Goal: Communication & Community: Answer question/provide support

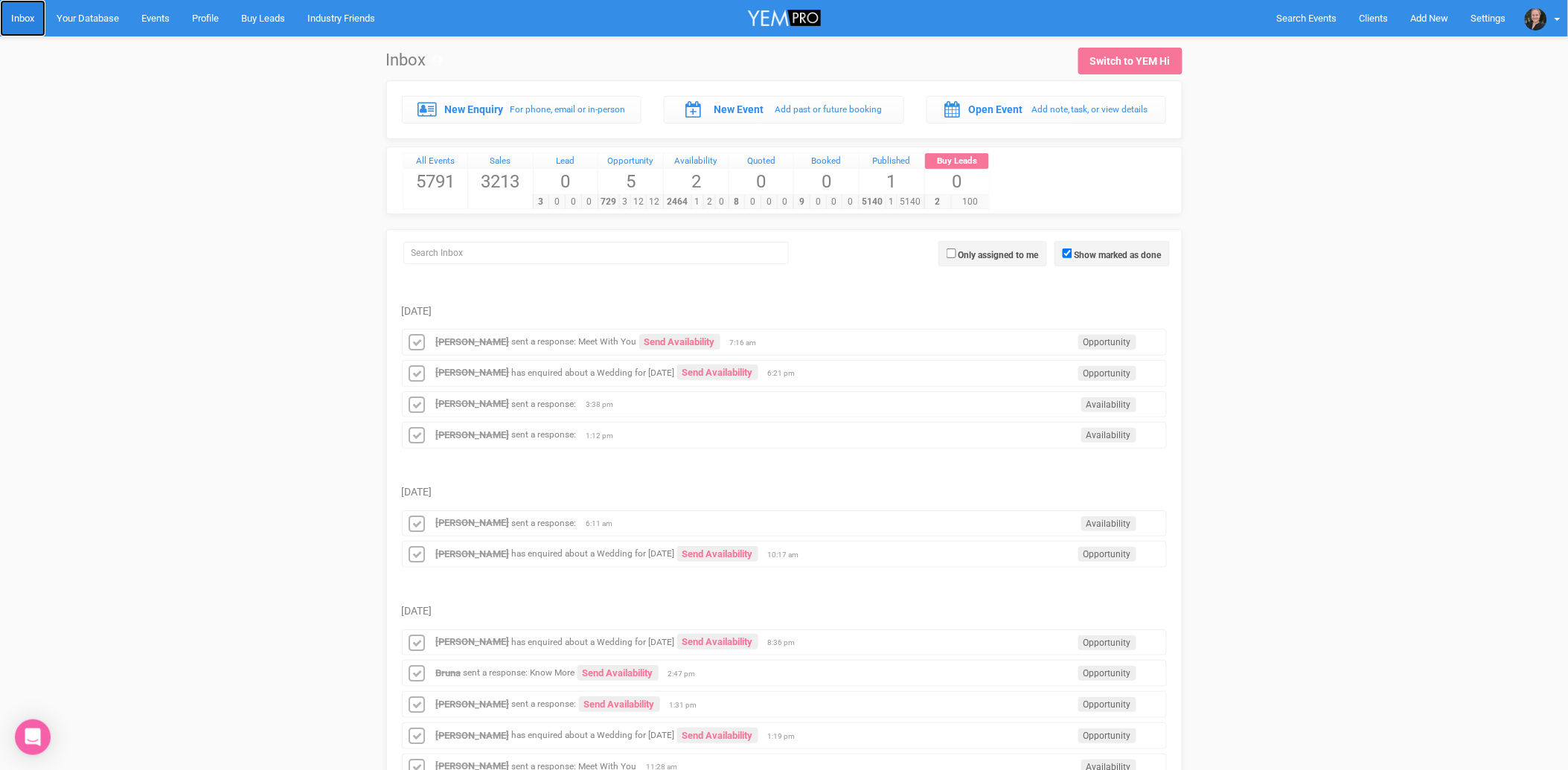
click at [25, 23] on link "Inbox" at bounding box center [23, 18] width 45 height 37
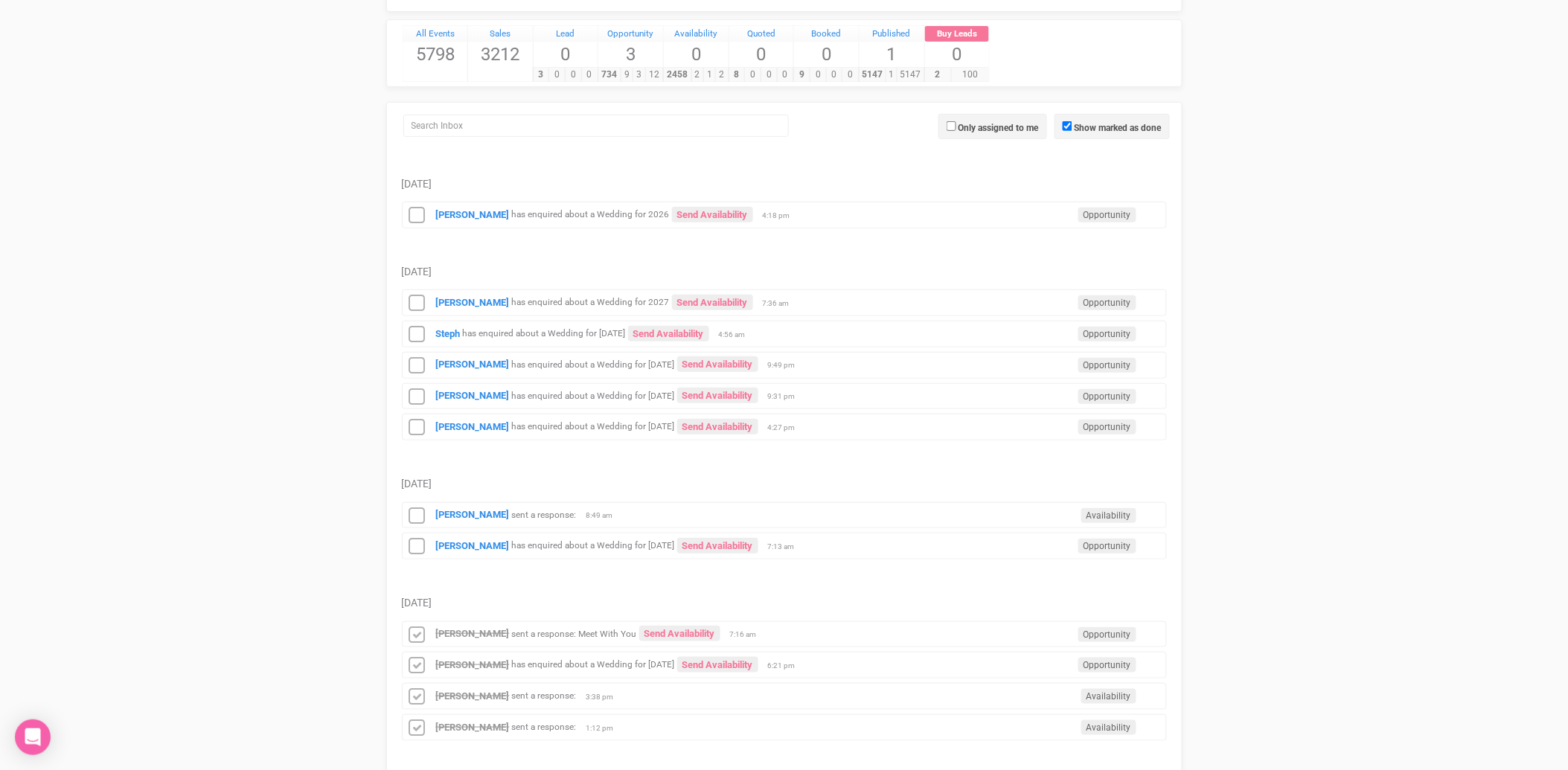
scroll to position [165, 0]
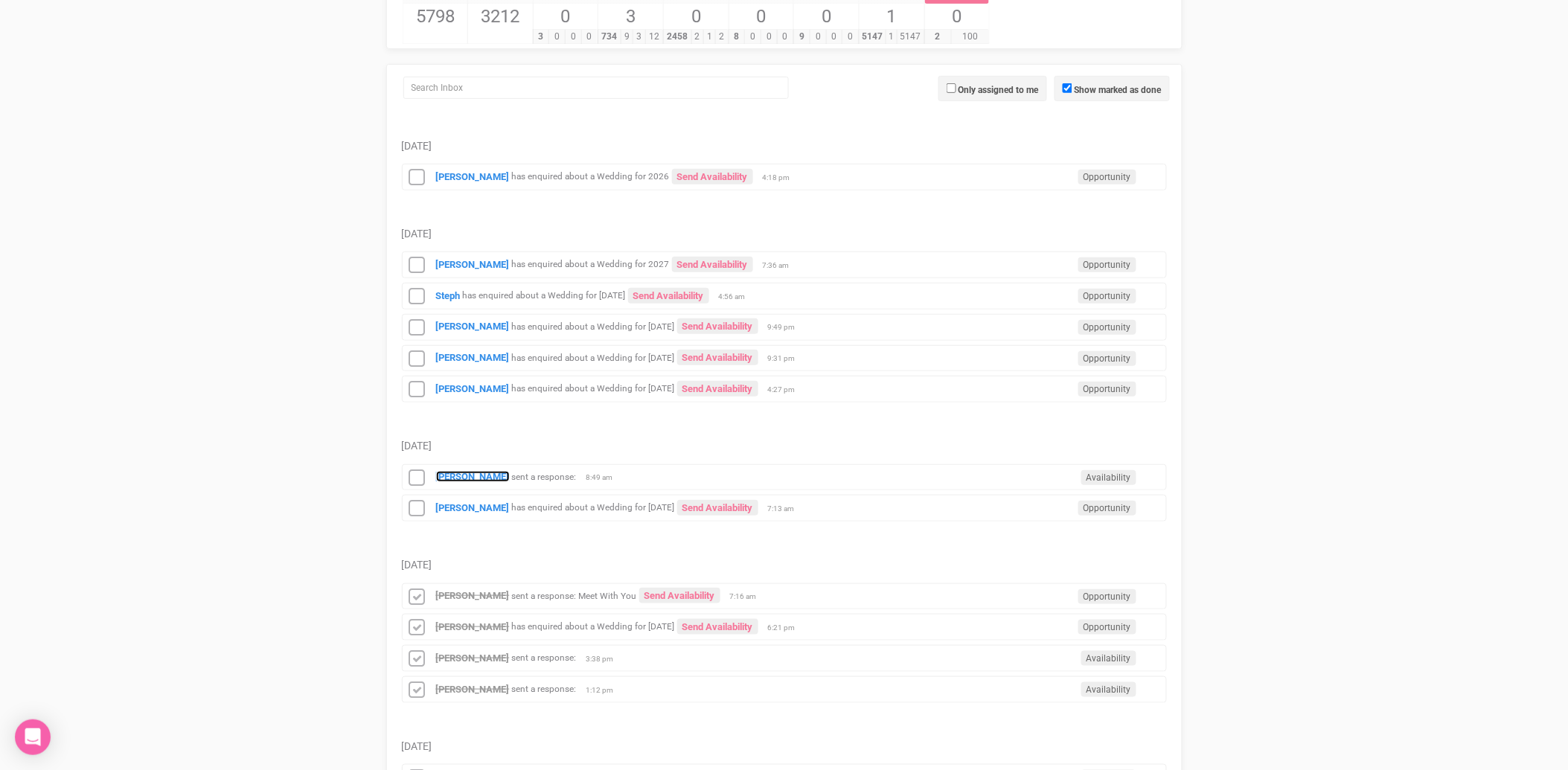
click at [481, 481] on strong "[PERSON_NAME]" at bounding box center [473, 476] width 73 height 11
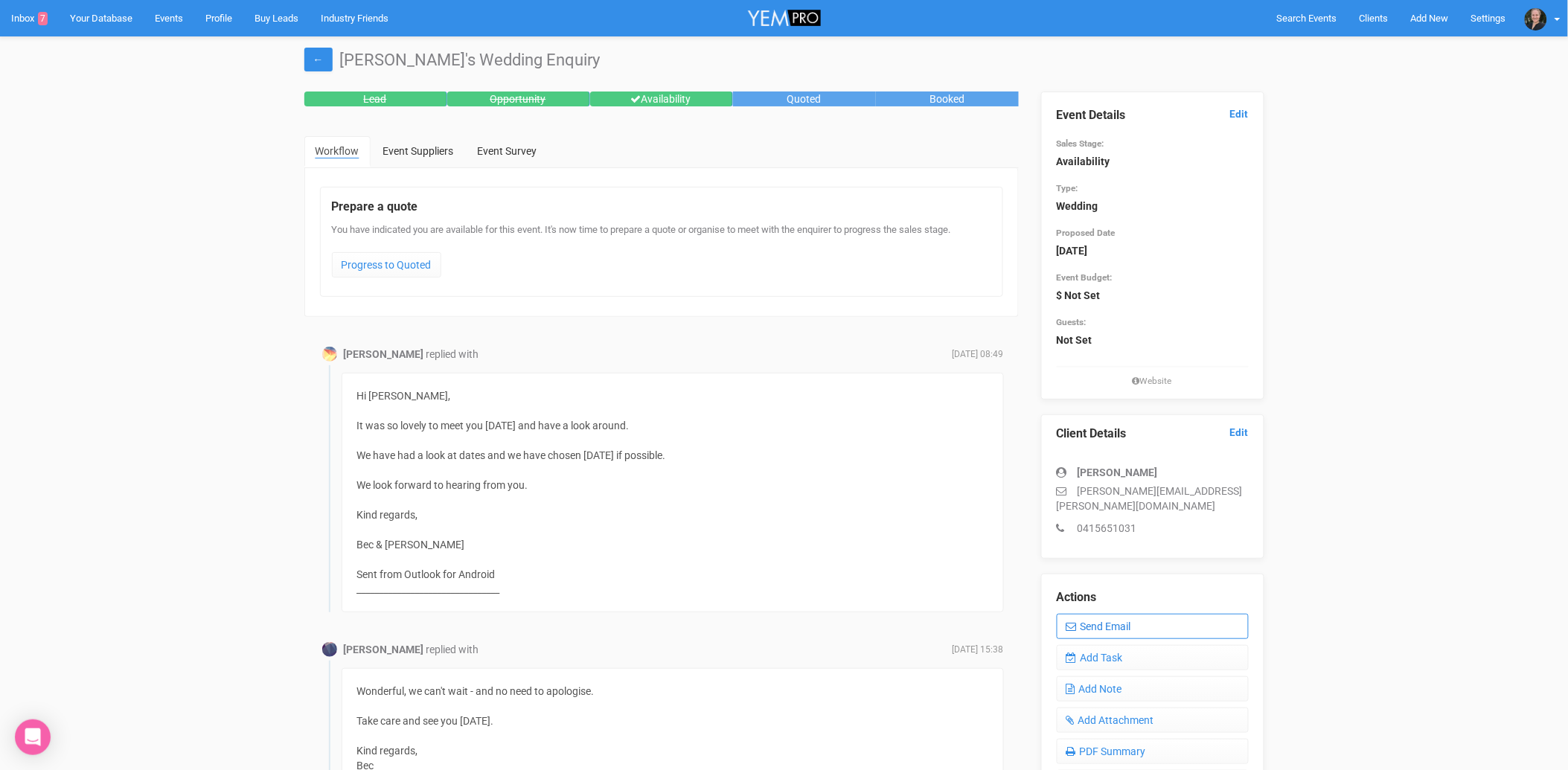
click at [1162, 614] on link "Send Email" at bounding box center [1153, 627] width 192 height 25
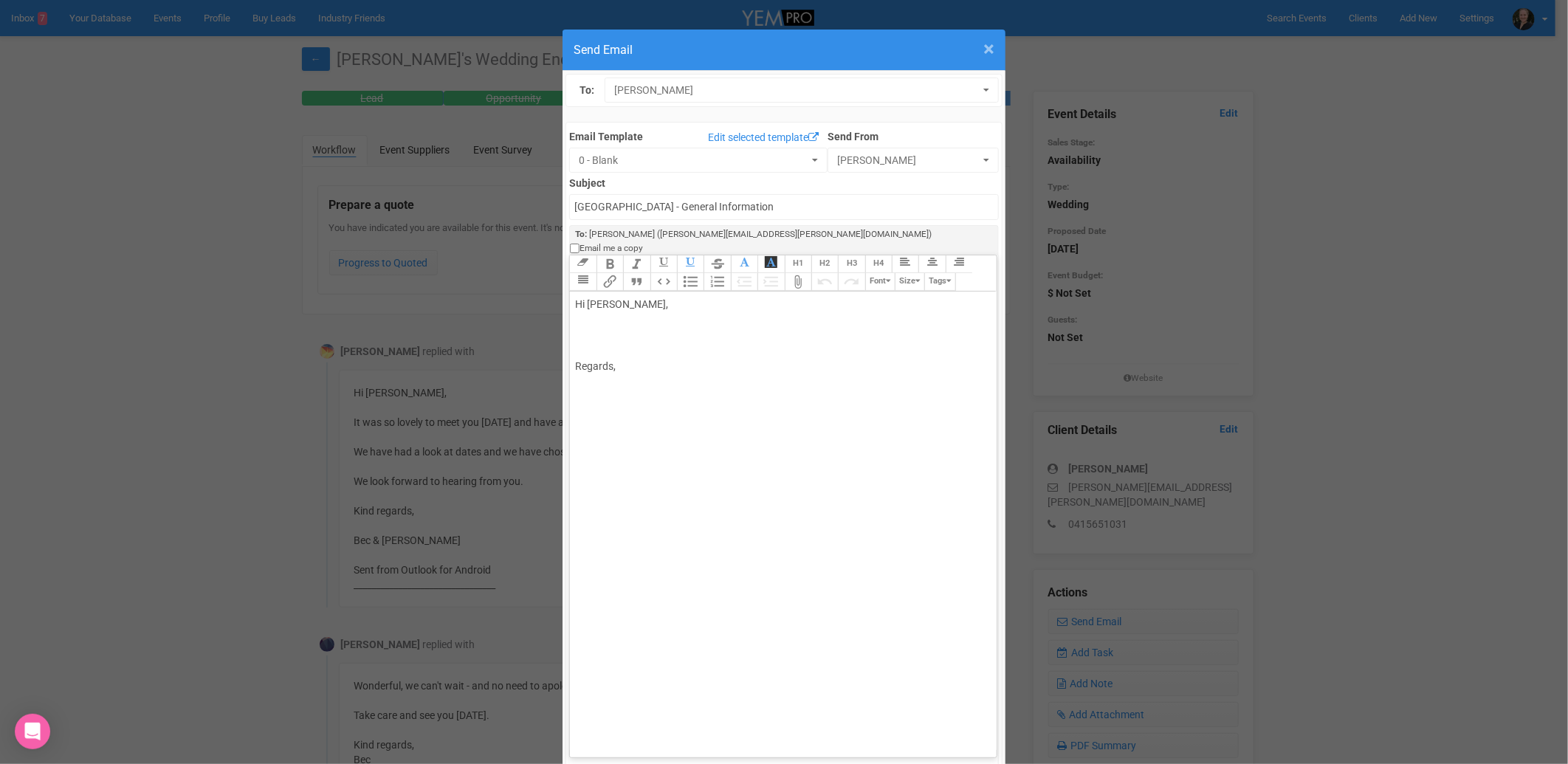
click at [983, 48] on span "×" at bounding box center [988, 49] width 11 height 24
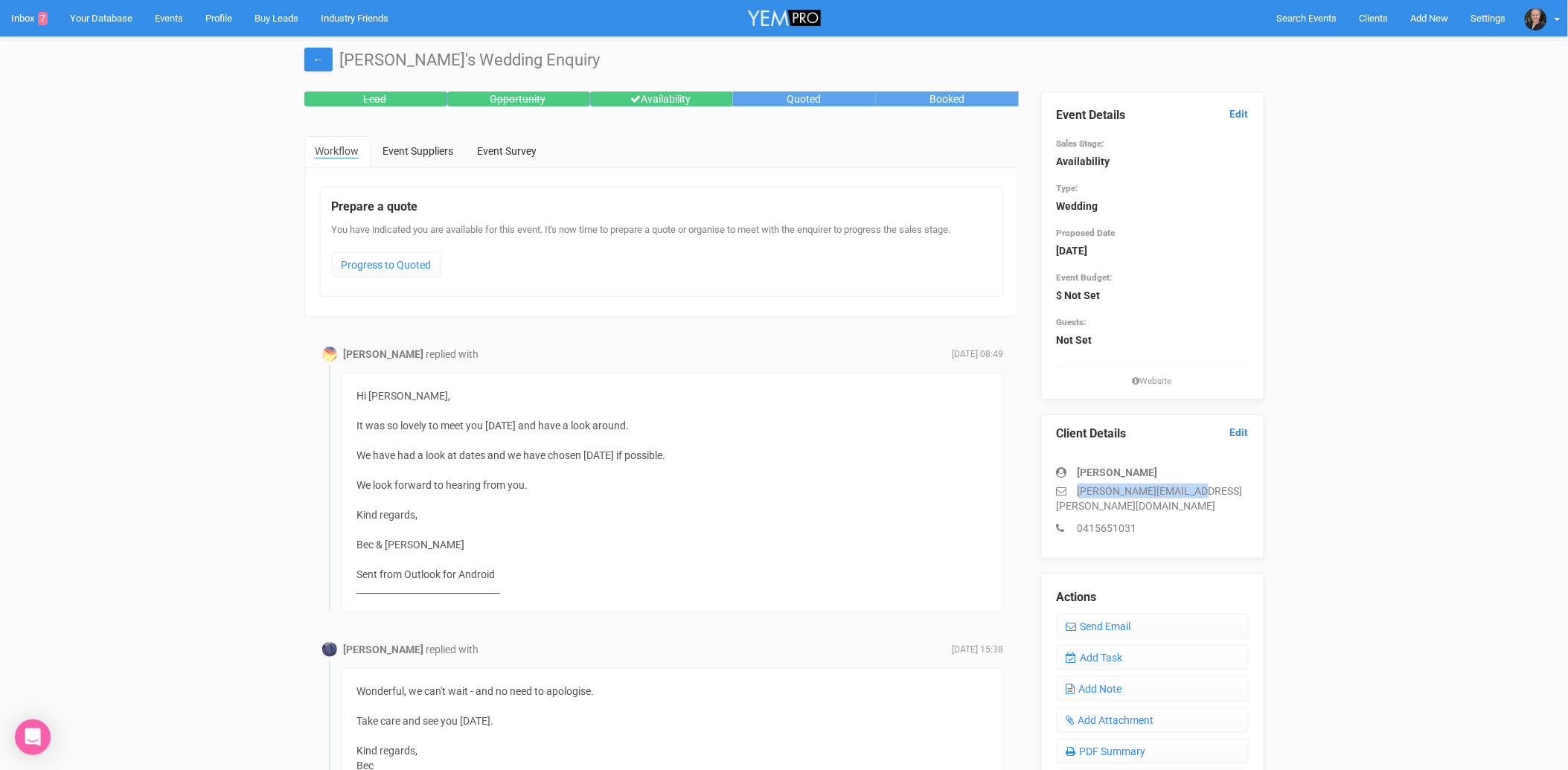
drag, startPoint x: 1196, startPoint y: 490, endPoint x: 1077, endPoint y: 496, distance: 119.2
click at [1077, 496] on p "[PERSON_NAME][EMAIL_ADDRESS][PERSON_NAME][DOMAIN_NAME]" at bounding box center [1153, 499] width 192 height 30
copy p "[PERSON_NAME][EMAIL_ADDRESS][PERSON_NAME][DOMAIN_NAME]"
